Goal: Information Seeking & Learning: Learn about a topic

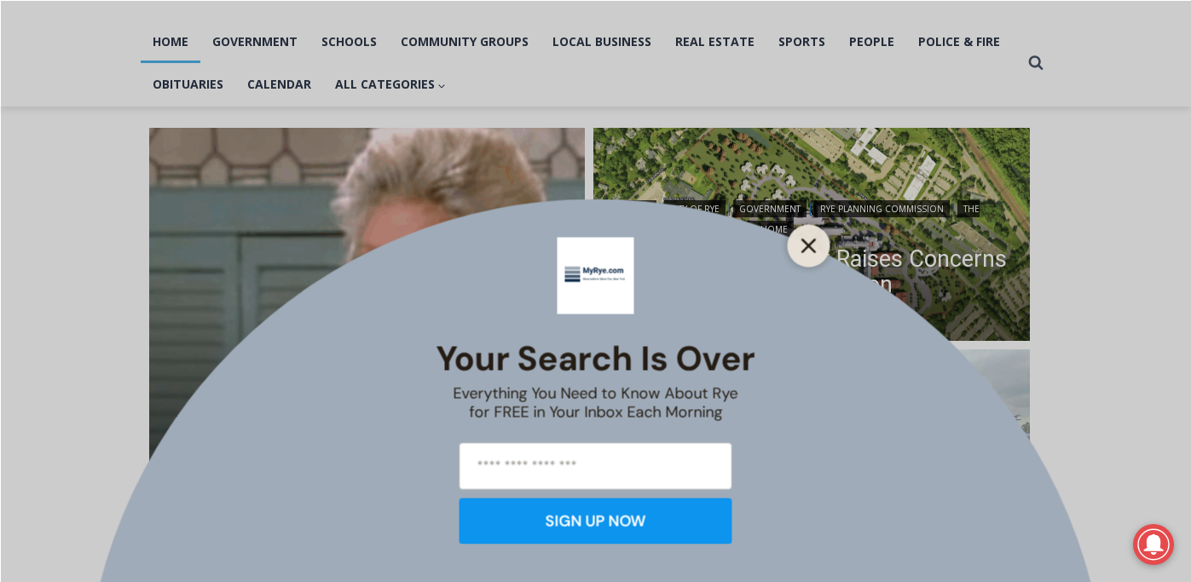
click at [812, 244] on icon "Close" at bounding box center [808, 245] width 15 height 15
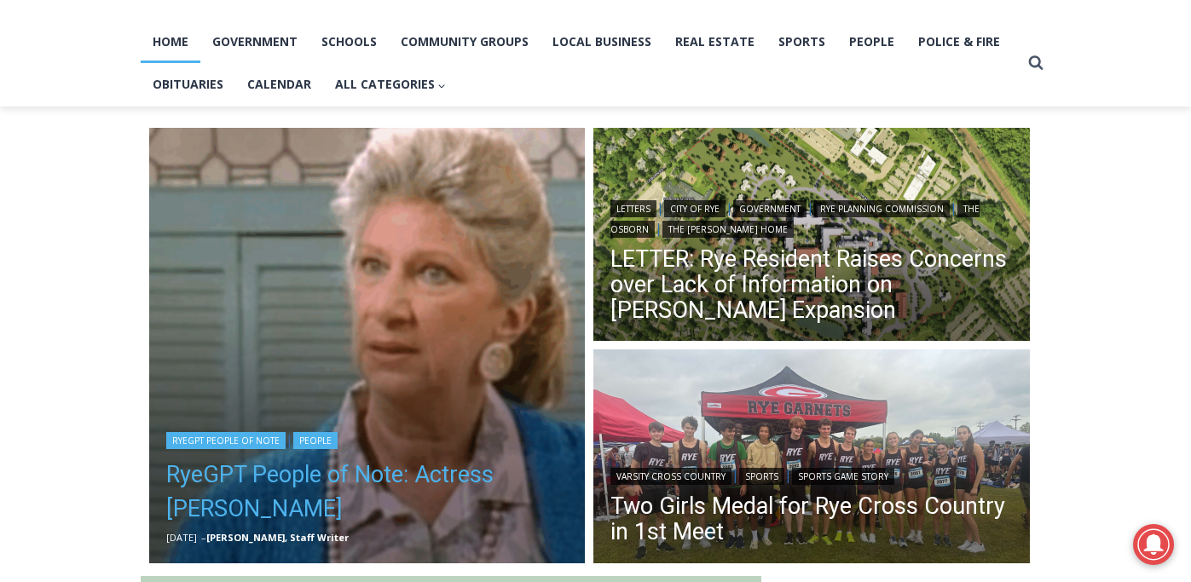
click at [481, 477] on link "RyeGPT People of Note: Actress [PERSON_NAME]" at bounding box center [367, 492] width 402 height 68
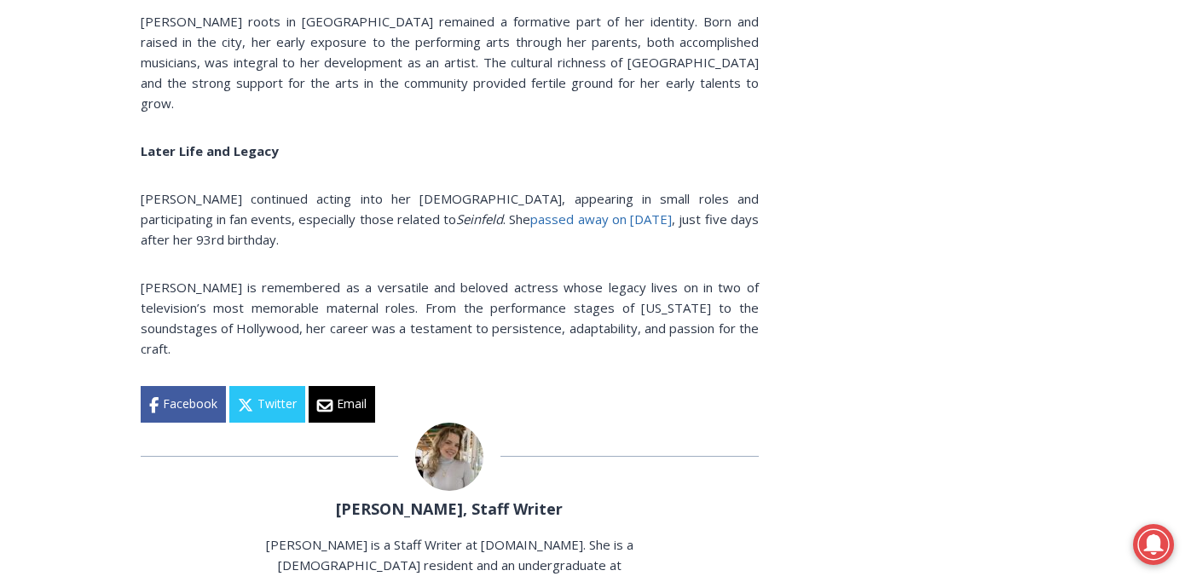
scroll to position [3274, 0]
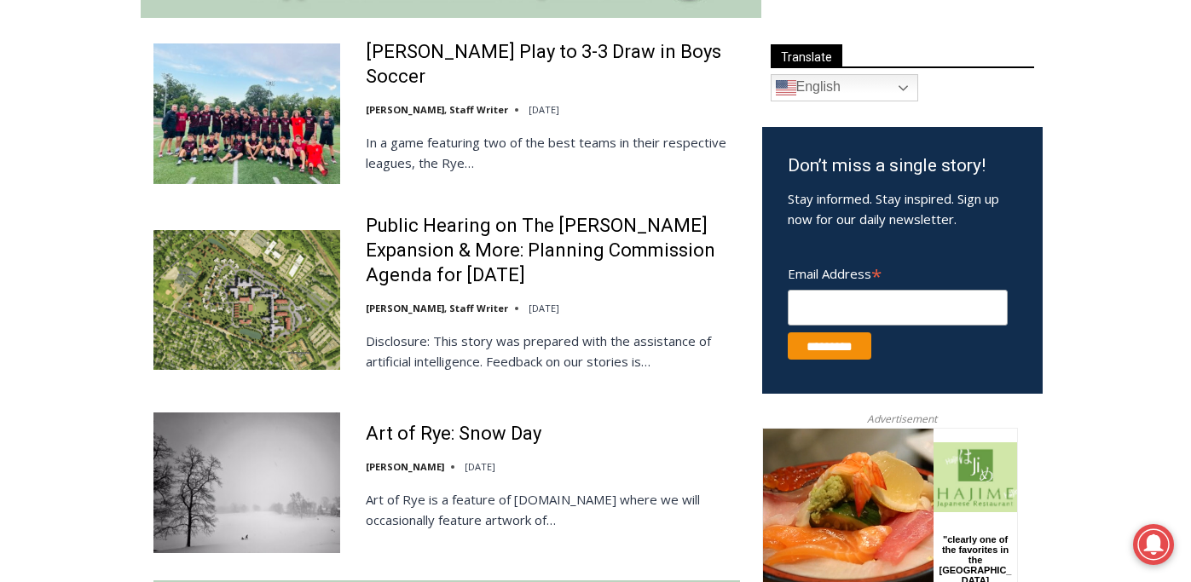
scroll to position [988, 0]
